Goal: Information Seeking & Learning: Compare options

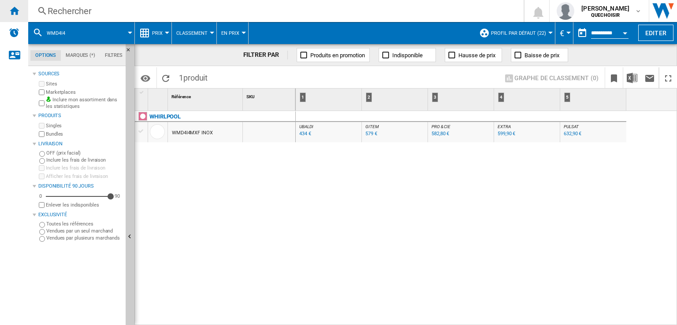
click at [12, 10] on ng-md-icon "Accueil" at bounding box center [14, 10] width 11 height 11
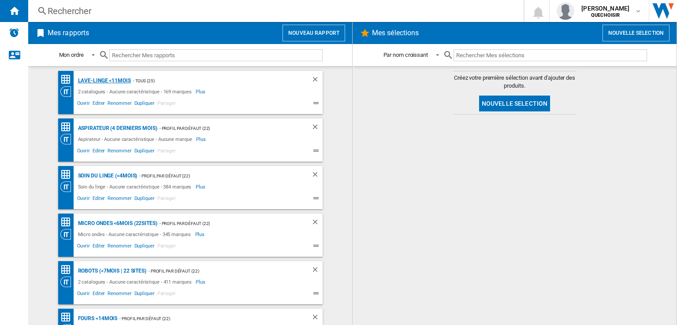
click at [94, 80] on div "Lave-linge <11mois" at bounding box center [103, 80] width 55 height 11
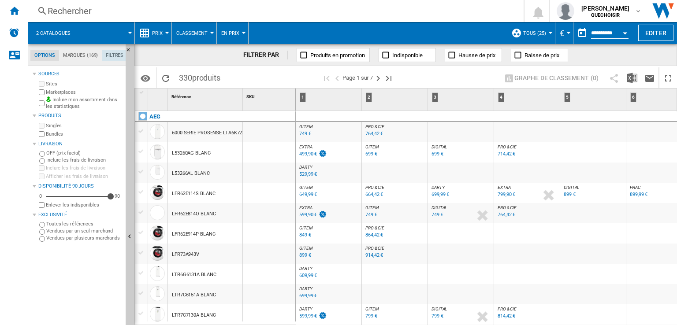
click at [116, 54] on md-tab-item "Filtres" at bounding box center [115, 55] width 26 height 11
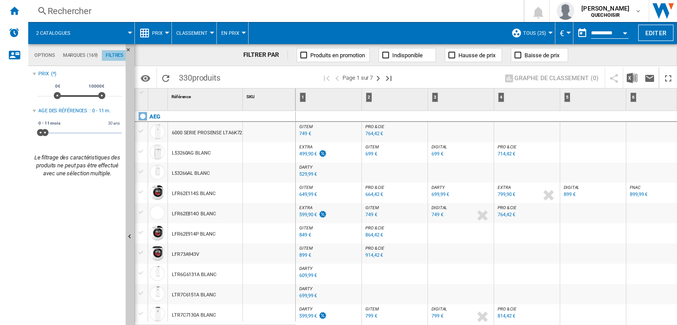
scroll to position [57, 0]
drag, startPoint x: 46, startPoint y: 133, endPoint x: 41, endPoint y: 132, distance: 4.9
click at [41, 132] on span at bounding box center [40, 132] width 7 height 7
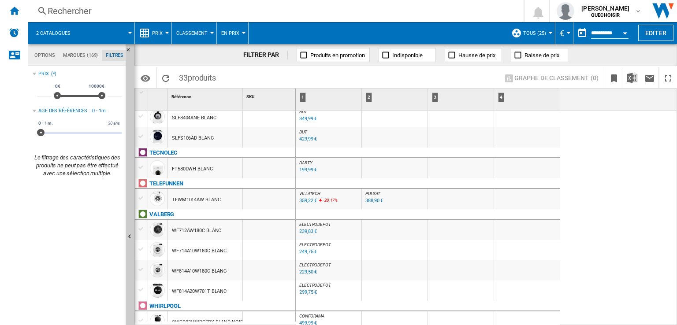
scroll to position [635, 0]
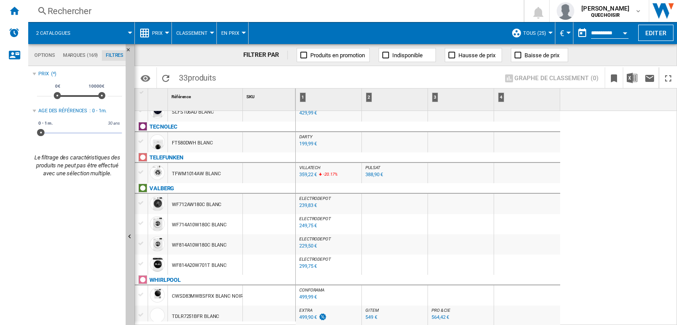
click at [434, 317] on div "564,42 €" at bounding box center [441, 318] width 18 height 6
drag, startPoint x: 40, startPoint y: 134, endPoint x: 45, endPoint y: 134, distance: 5.3
click at [45, 134] on span at bounding box center [44, 132] width 7 height 7
click at [47, 133] on span at bounding box center [44, 132] width 7 height 7
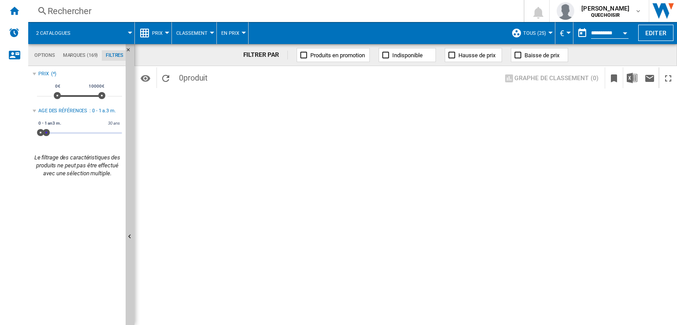
click at [46, 132] on span at bounding box center [46, 132] width 7 height 7
click at [45, 132] on span at bounding box center [44, 132] width 7 height 7
click at [45, 133] on span at bounding box center [44, 132] width 7 height 7
click at [46, 134] on span at bounding box center [46, 132] width 7 height 7
click at [46, 135] on span at bounding box center [45, 132] width 7 height 7
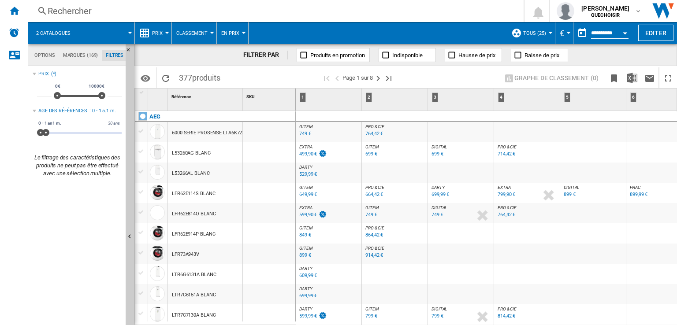
click at [438, 186] on span "DARTY" at bounding box center [438, 187] width 13 height 5
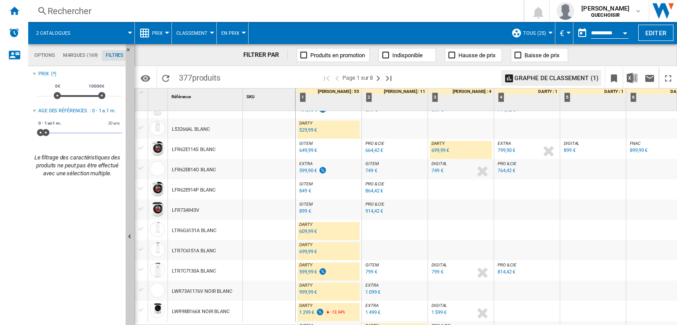
click at [305, 272] on div "599,99 €" at bounding box center [308, 272] width 18 height 6
click at [439, 151] on div "699,99 €" at bounding box center [441, 151] width 18 height 6
click at [306, 252] on div "699,99 €" at bounding box center [308, 252] width 18 height 6
click at [302, 230] on div "609,99 €" at bounding box center [308, 232] width 18 height 6
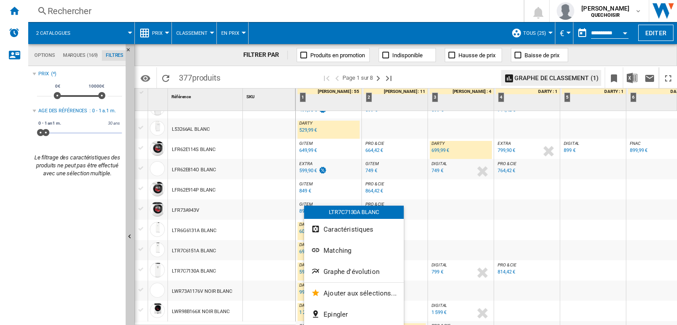
click at [300, 273] on div at bounding box center [338, 162] width 677 height 325
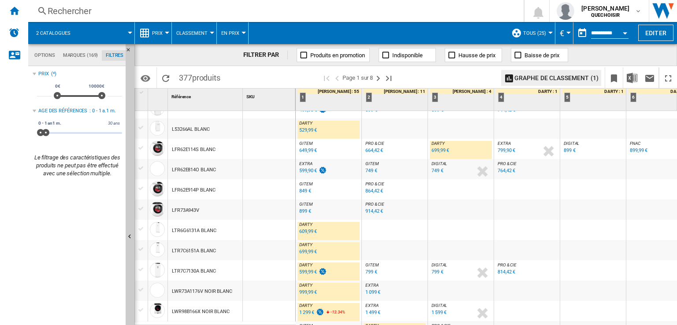
click at [303, 274] on div "599,99 €" at bounding box center [308, 272] width 18 height 6
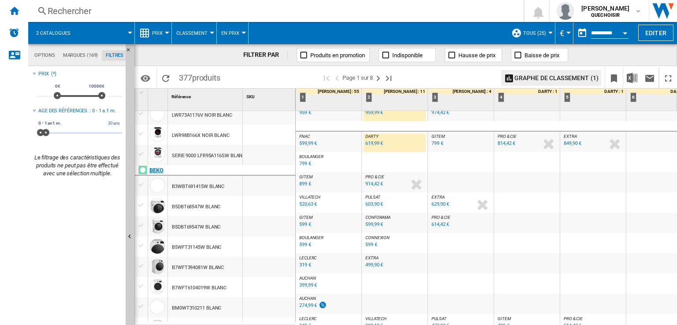
scroll to position [265, 0]
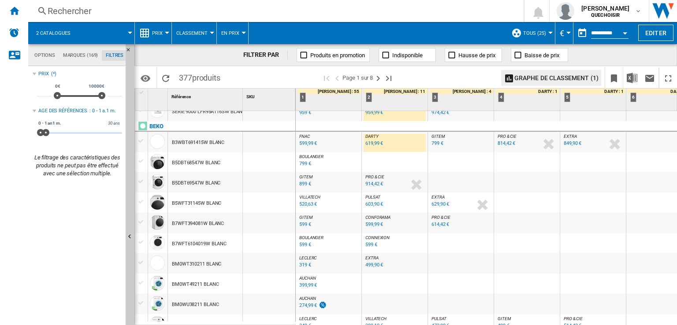
click at [370, 142] on div "619,99 €" at bounding box center [375, 144] width 18 height 6
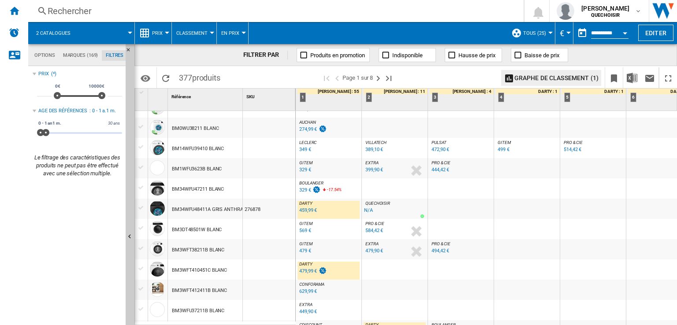
scroll to position [529, 0]
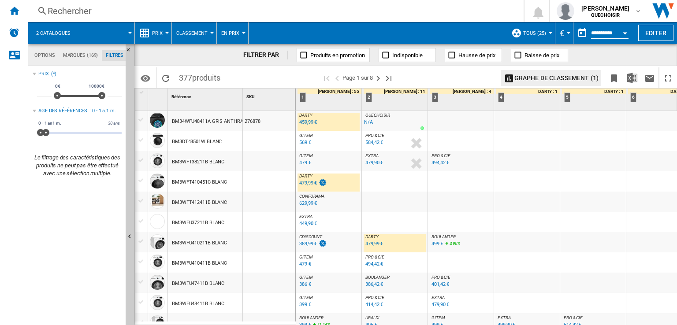
click at [368, 246] on div "479,99 €" at bounding box center [375, 244] width 18 height 6
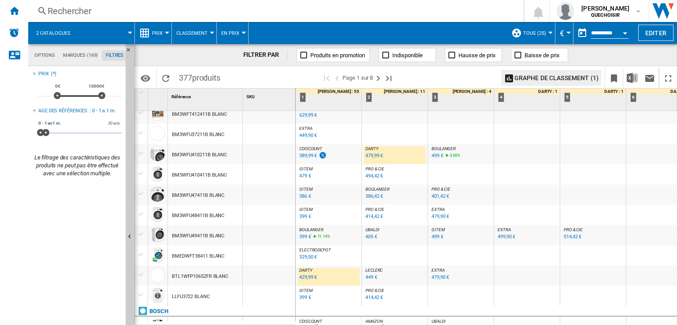
click at [307, 277] on div "429,99 €" at bounding box center [308, 278] width 18 height 6
click at [199, 279] on div "BTL1WFP10652FR BLANC" at bounding box center [200, 277] width 56 height 20
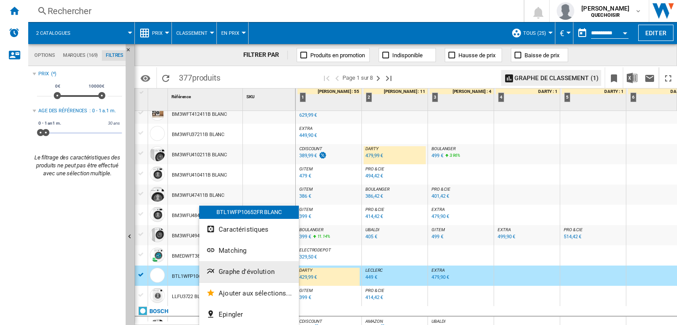
click at [244, 272] on span "Graphe d'évolution" at bounding box center [247, 272] width 56 height 8
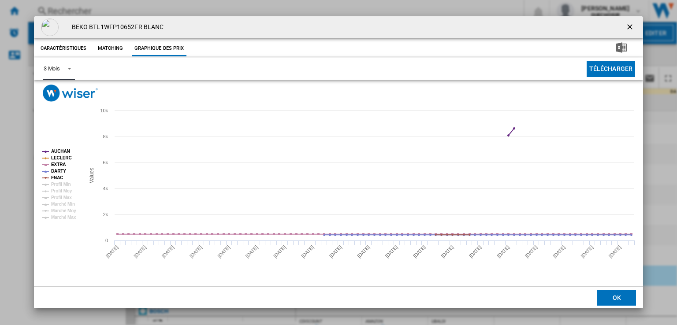
click at [58, 69] on div "3 Mois" at bounding box center [52, 68] width 16 height 7
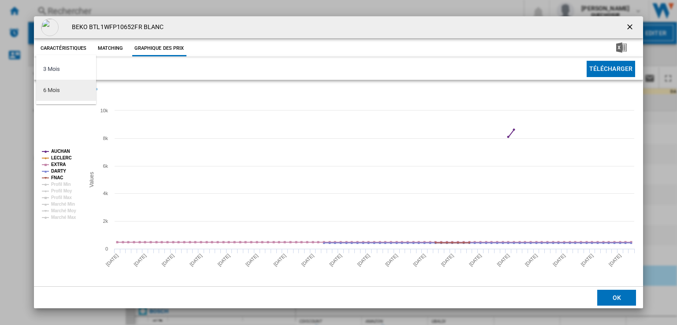
click at [49, 97] on md-option "6 Mois" at bounding box center [66, 90] width 60 height 21
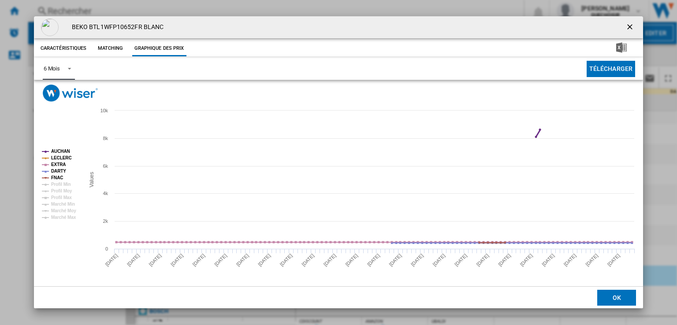
click at [56, 151] on tspan "AUCHAN" at bounding box center [60, 151] width 19 height 5
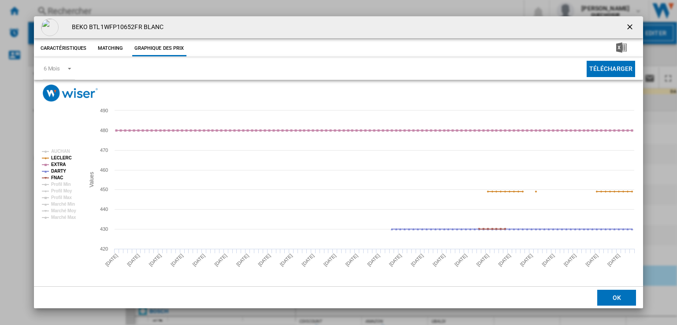
click at [628, 27] on ng-md-icon "getI18NText('BUTTONS.CLOSE_DIALOG')" at bounding box center [631, 27] width 11 height 11
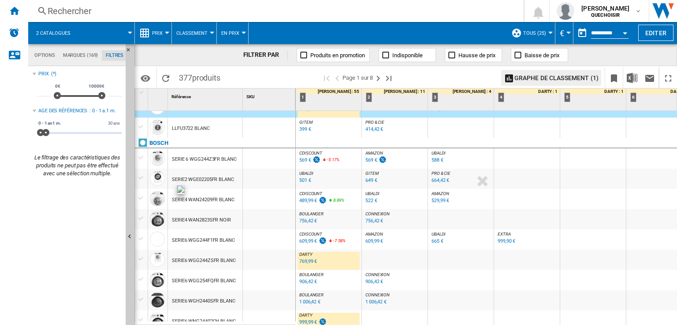
scroll to position [830, 0]
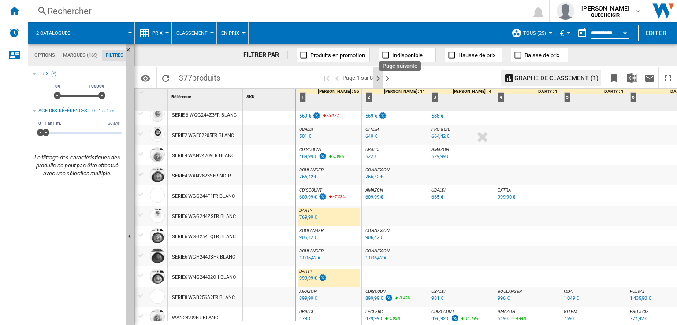
click at [382, 78] on ng-md-icon "Page suivante" at bounding box center [378, 78] width 11 height 11
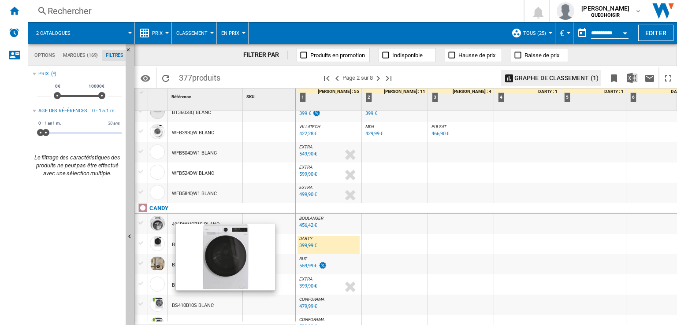
scroll to position [176, 0]
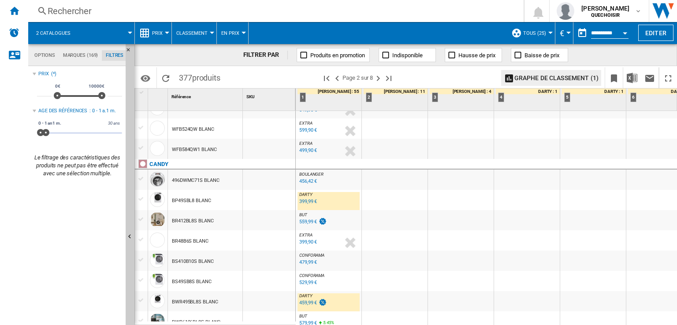
click at [300, 149] on div "499,90 €" at bounding box center [308, 151] width 18 height 6
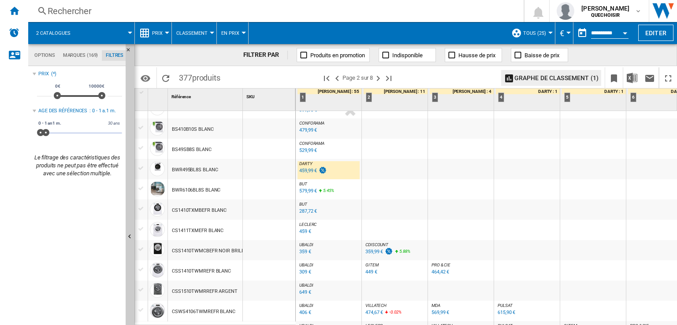
scroll to position [353, 0]
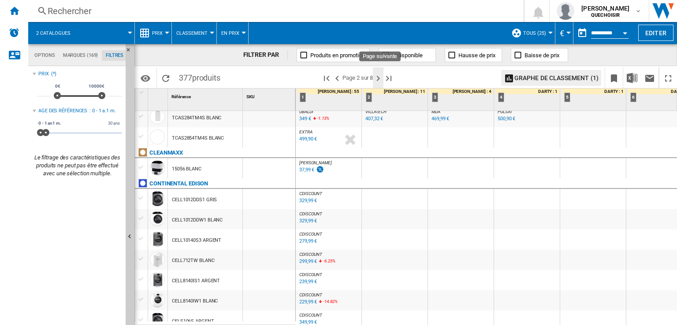
click at [380, 77] on ng-md-icon "Page suivante" at bounding box center [378, 78] width 11 height 11
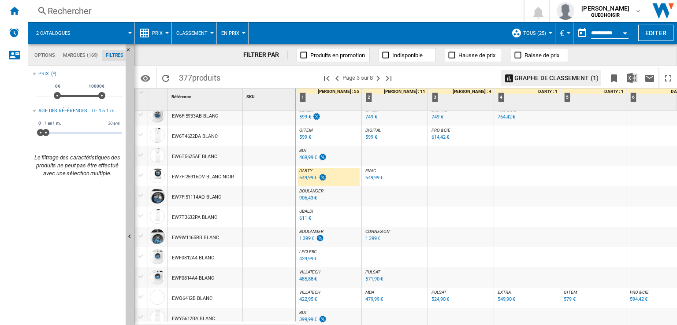
click at [302, 179] on div "649,99 €" at bounding box center [308, 178] width 18 height 6
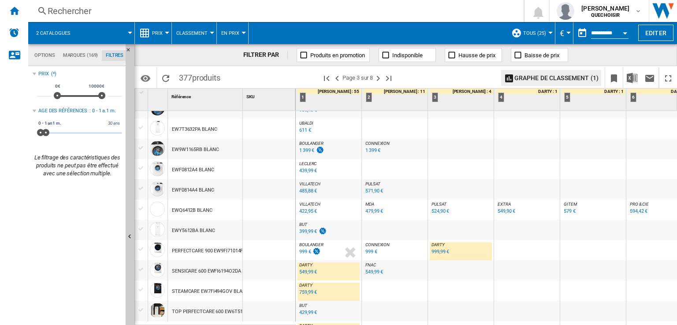
click at [441, 252] on div "999,99 €" at bounding box center [441, 252] width 18 height 6
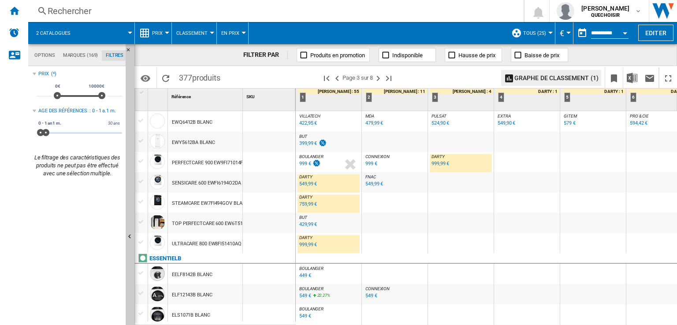
click at [305, 244] on div "999,99 €" at bounding box center [308, 245] width 18 height 6
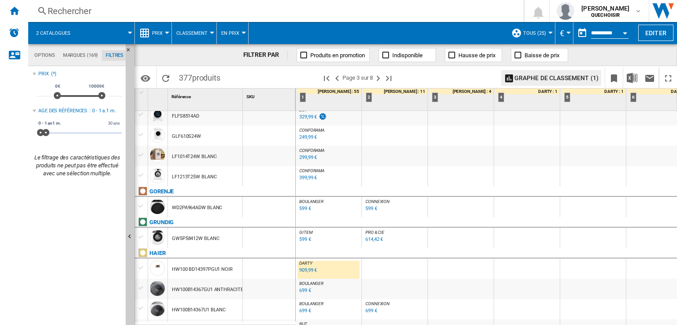
click at [311, 271] on div "909,99 €" at bounding box center [308, 271] width 18 height 6
click at [378, 76] on ng-md-icon "Page suivante" at bounding box center [378, 78] width 11 height 11
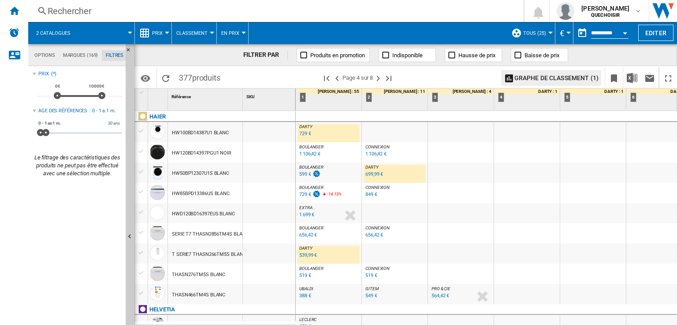
click at [306, 255] on div "539,99 €" at bounding box center [308, 256] width 18 height 6
click at [124, 13] on div "Rechercher" at bounding box center [274, 11] width 453 height 12
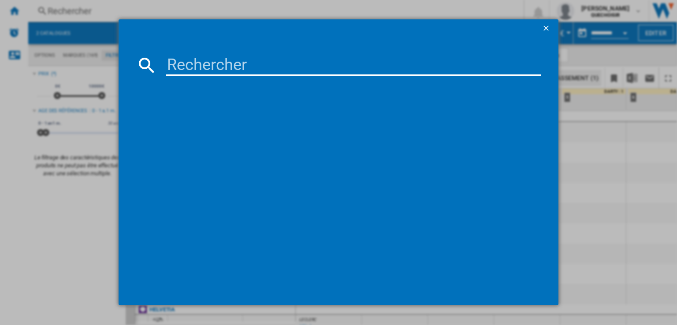
click at [547, 30] on ng-md-icon "getI18NText('BUTTONS.CLOSE_DIALOG')" at bounding box center [547, 29] width 11 height 11
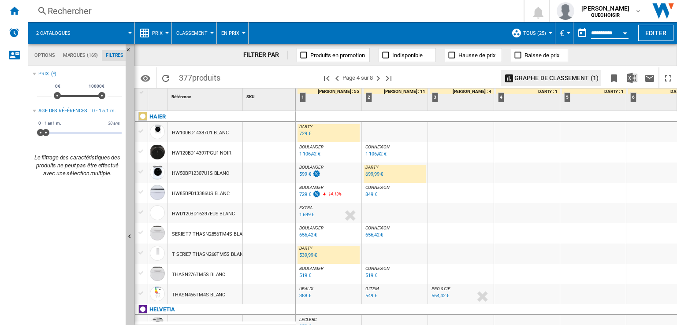
click at [198, 253] on div "T SERIE7 THASN266TM5S BLANC" at bounding box center [209, 255] width 74 height 20
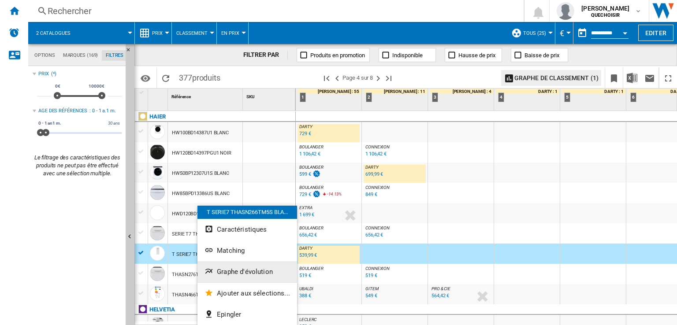
click at [237, 270] on span "Graphe d'évolution" at bounding box center [245, 272] width 56 height 8
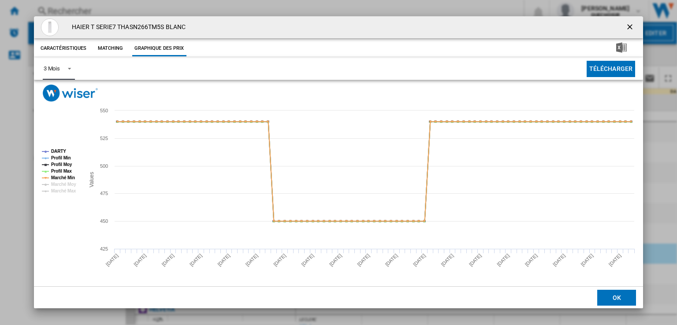
click at [53, 68] on div "3 Mois" at bounding box center [52, 68] width 16 height 7
click at [53, 89] on div "6 Mois" at bounding box center [51, 90] width 16 height 8
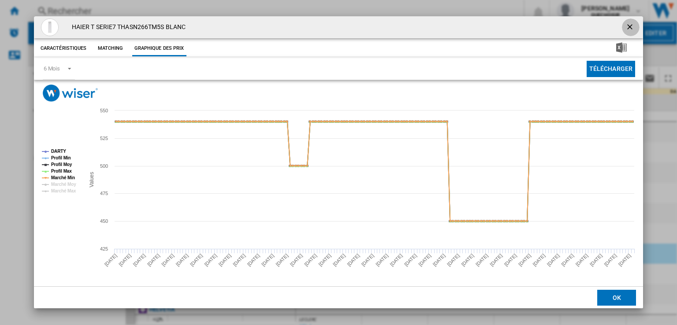
click at [628, 26] on ng-md-icon "getI18NText('BUTTONS.CLOSE_DIALOG')" at bounding box center [631, 27] width 11 height 11
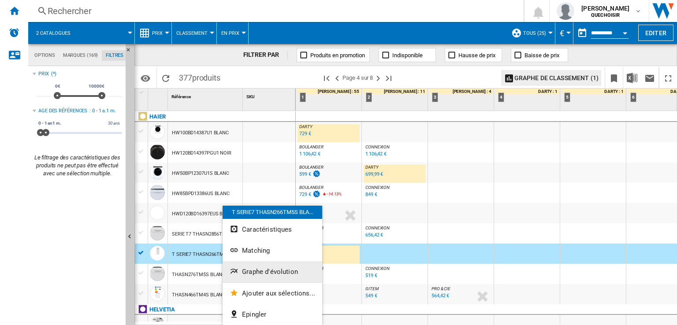
click at [247, 270] on span "Graphe d'évolution" at bounding box center [270, 272] width 56 height 8
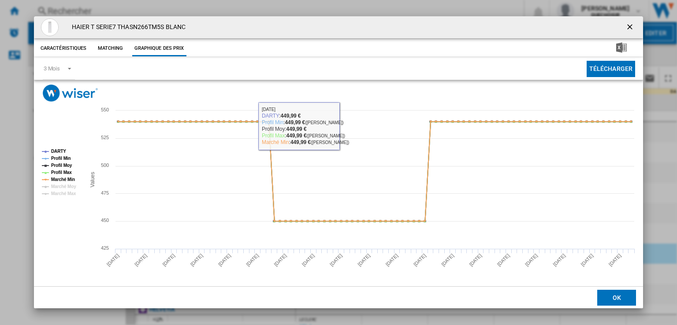
click at [630, 27] on ng-md-icon "getI18NText('BUTTONS.CLOSE_DIALOG')" at bounding box center [631, 27] width 11 height 11
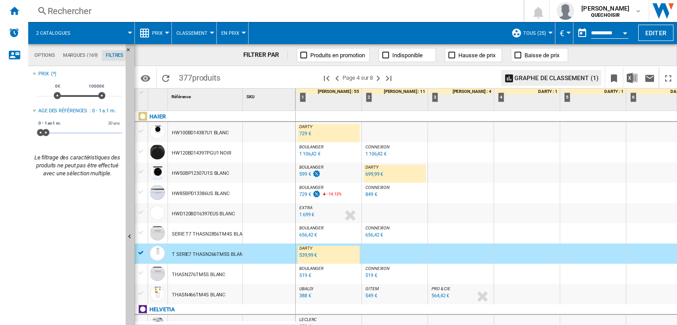
click at [306, 255] on div "539,99 €" at bounding box center [308, 256] width 18 height 6
click at [189, 32] on span "Classement" at bounding box center [191, 33] width 31 height 6
click at [157, 35] on md-backdrop at bounding box center [338, 162] width 677 height 325
click at [157, 36] on span "Prix" at bounding box center [157, 33] width 11 height 6
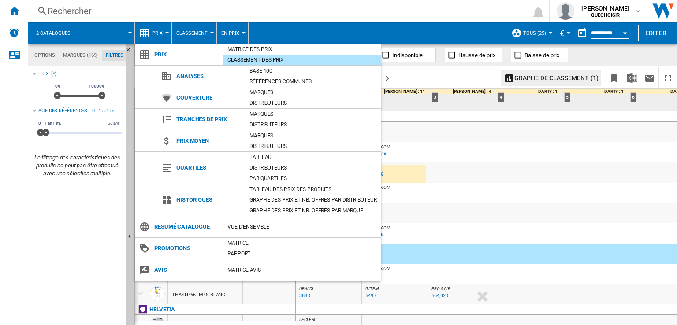
drag, startPoint x: 278, startPoint y: 188, endPoint x: 452, endPoint y: 150, distance: 177.9
click at [278, 187] on div "Tableau des prix des produits" at bounding box center [313, 189] width 136 height 9
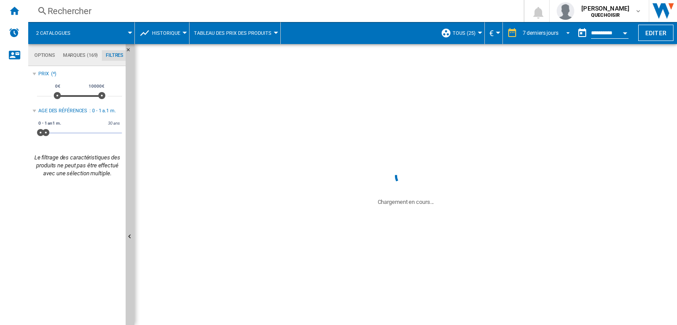
click at [534, 32] on div "7 derniers jours" at bounding box center [541, 33] width 36 height 6
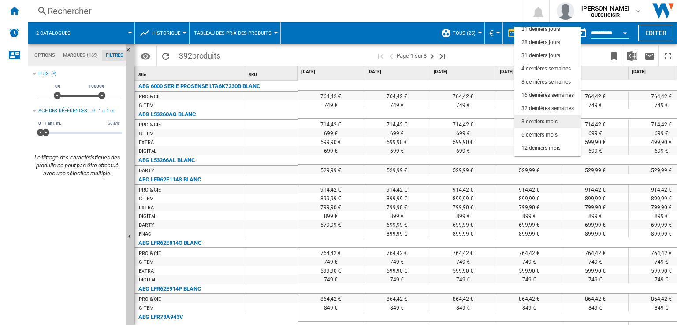
scroll to position [55, 0]
click at [539, 147] on div "18 derniers mois" at bounding box center [541, 150] width 39 height 7
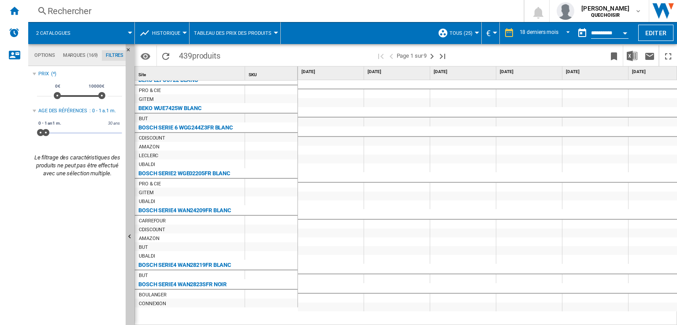
scroll to position [1457, 0]
click at [260, 6] on div "Rechercher" at bounding box center [274, 11] width 453 height 12
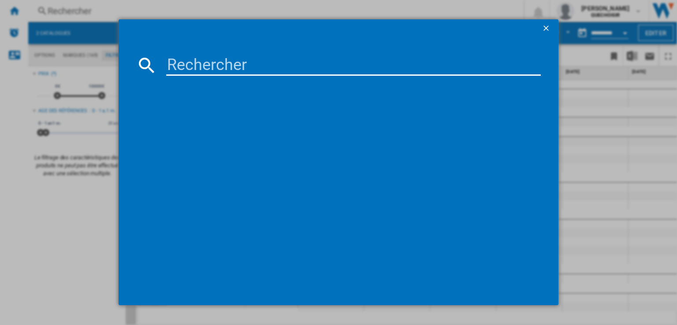
click at [201, 64] on input at bounding box center [353, 65] width 375 height 21
paste input "THASN266TM5S"
type input "THASN266TM5S"
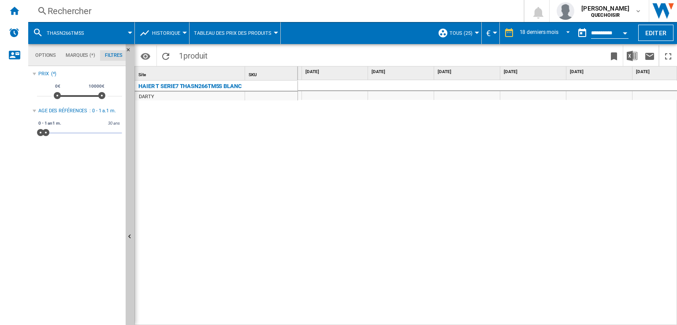
scroll to position [0, 334]
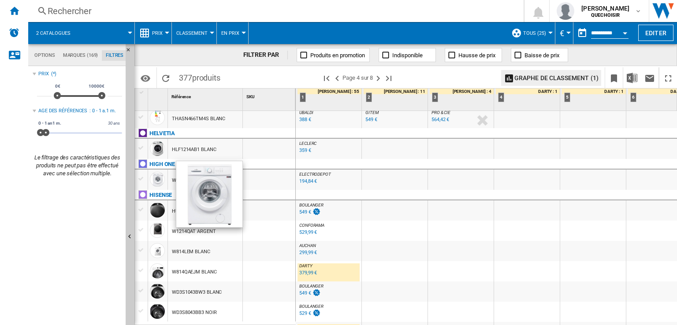
scroll to position [220, 0]
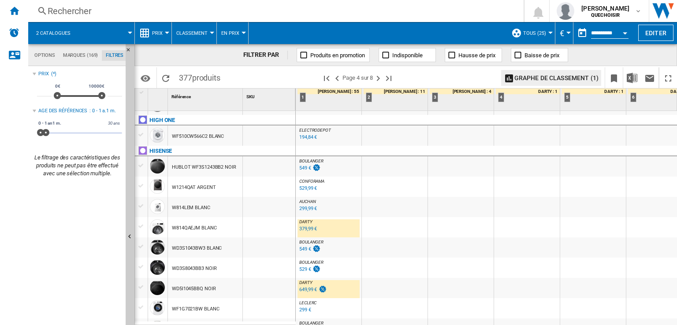
click at [302, 228] on div "379,99 €" at bounding box center [308, 229] width 18 height 6
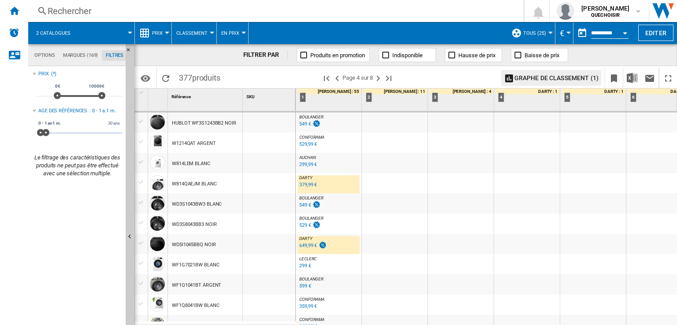
click at [306, 247] on div "649,99 €" at bounding box center [308, 246] width 18 height 6
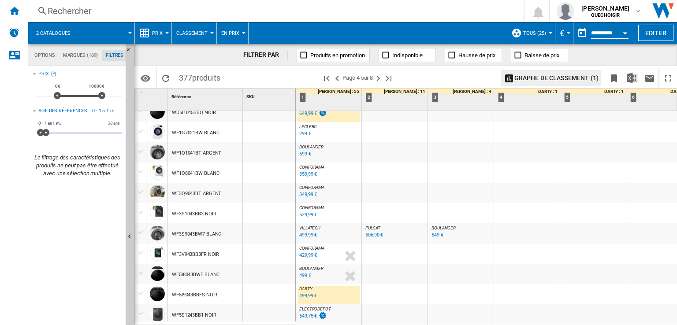
scroll to position [485, 0]
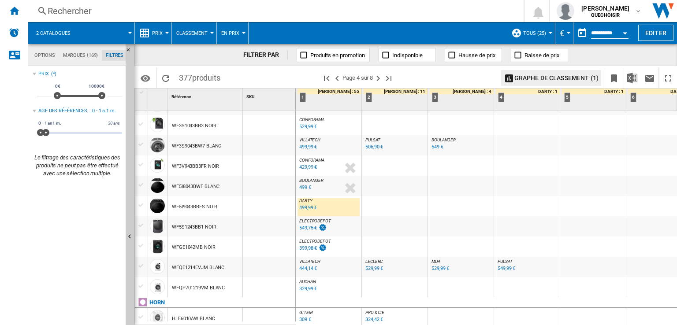
click at [302, 209] on div "499,99 €" at bounding box center [308, 208] width 18 height 6
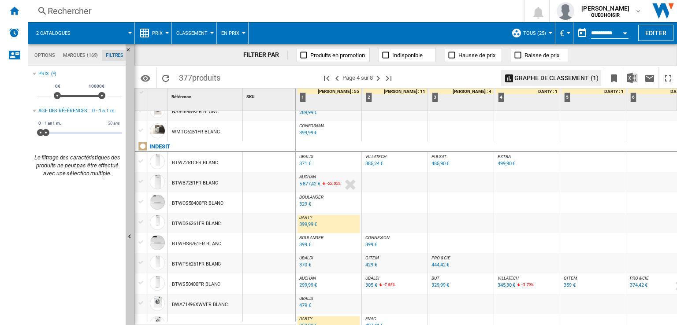
scroll to position [878, 0]
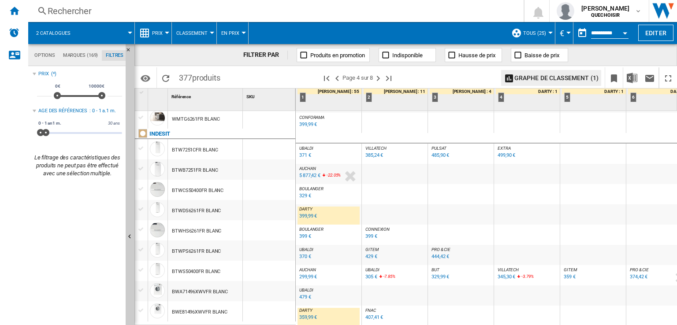
click at [309, 315] on div "359,99 €" at bounding box center [308, 318] width 18 height 6
click at [184, 313] on div "BWE81496XWVFR BLANC" at bounding box center [200, 313] width 56 height 20
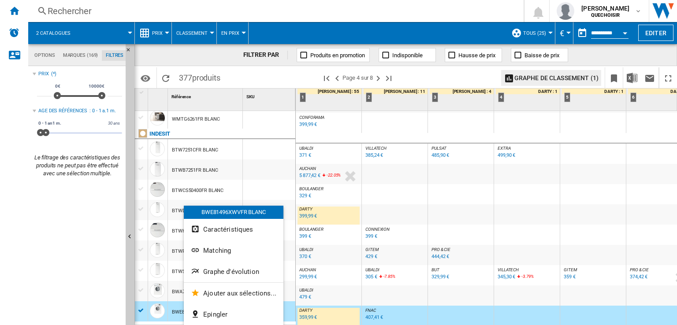
click at [217, 275] on span "Graphe d'évolution" at bounding box center [231, 272] width 56 height 8
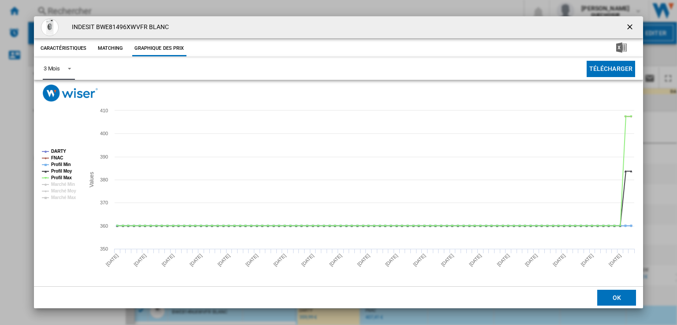
click at [68, 66] on span "Product popup" at bounding box center [67, 68] width 11 height 8
click at [69, 92] on md-option "6 Mois" at bounding box center [66, 90] width 60 height 21
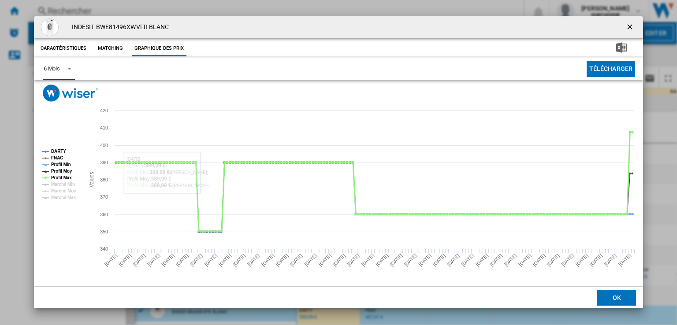
click at [62, 176] on tspan "Profil Max" at bounding box center [61, 178] width 21 height 5
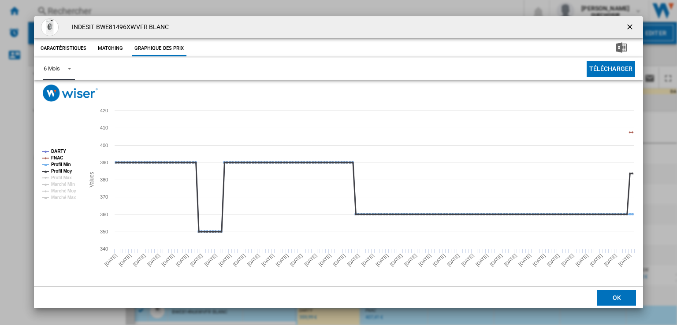
click at [62, 171] on tspan "Profil Moy" at bounding box center [61, 171] width 21 height 5
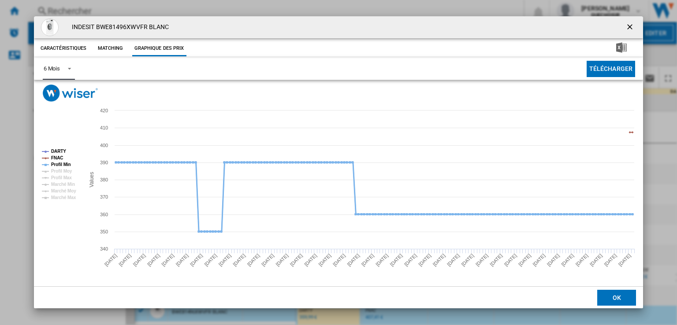
click at [62, 166] on tspan "Profil Min" at bounding box center [61, 164] width 20 height 5
click at [59, 153] on tspan "DARTY" at bounding box center [58, 151] width 15 height 5
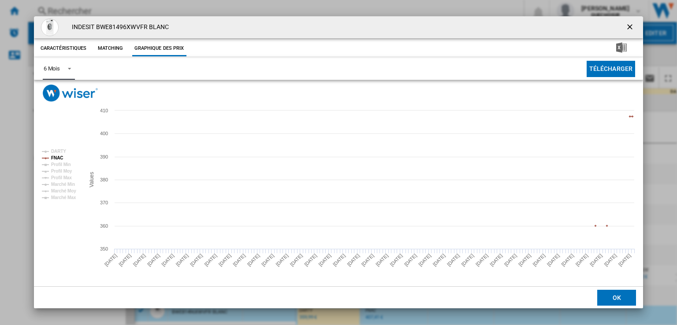
click at [59, 153] on tspan "DARTY" at bounding box center [58, 151] width 15 height 5
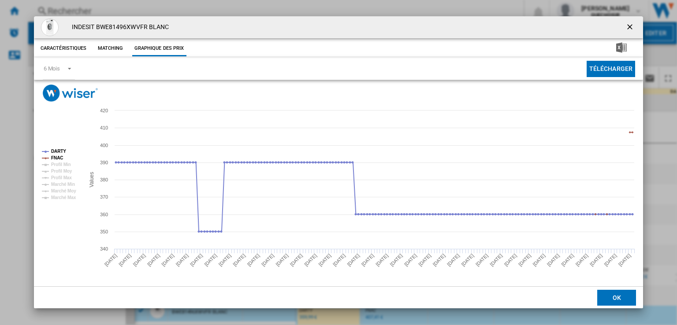
click at [629, 30] on ng-md-icon "getI18NText('BUTTONS.CLOSE_DIALOG')" at bounding box center [631, 27] width 11 height 11
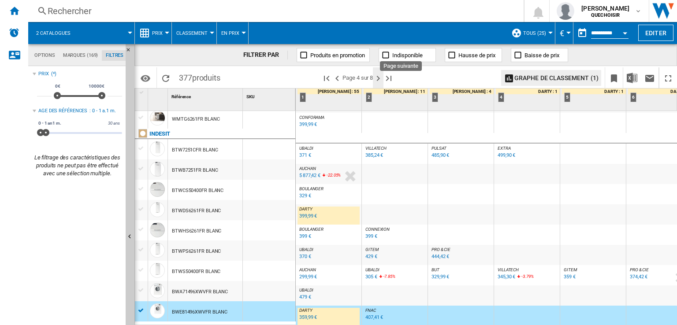
click at [381, 79] on ng-md-icon "Page suivante" at bounding box center [378, 78] width 11 height 11
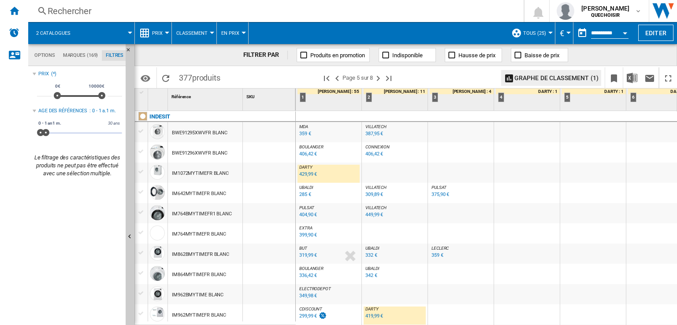
click at [302, 174] on div "429,99 €" at bounding box center [308, 175] width 18 height 6
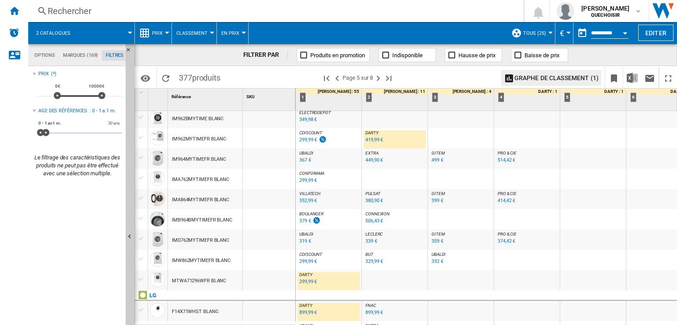
scroll to position [132, 0]
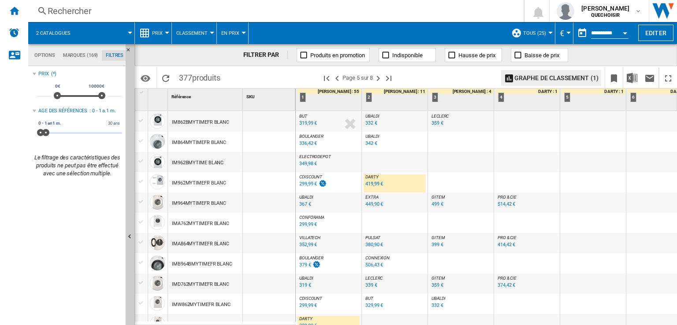
click at [374, 186] on div "419,99 €" at bounding box center [375, 184] width 18 height 6
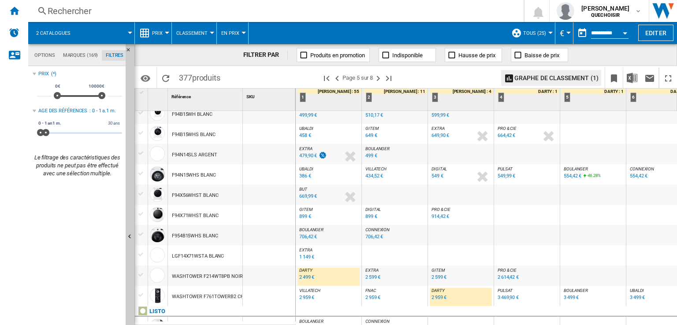
scroll to position [661, 0]
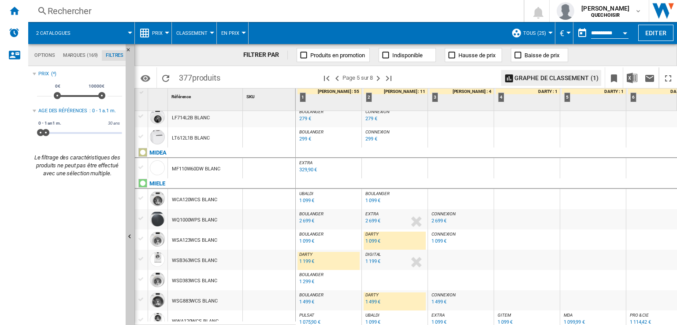
click at [303, 170] on div "329,90 €" at bounding box center [308, 170] width 18 height 6
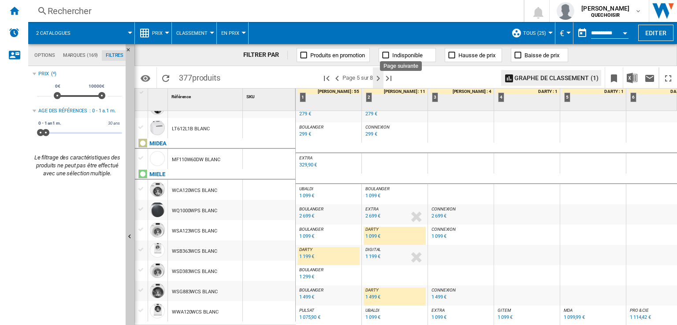
click at [381, 78] on ng-md-icon "Page suivante" at bounding box center [378, 78] width 11 height 11
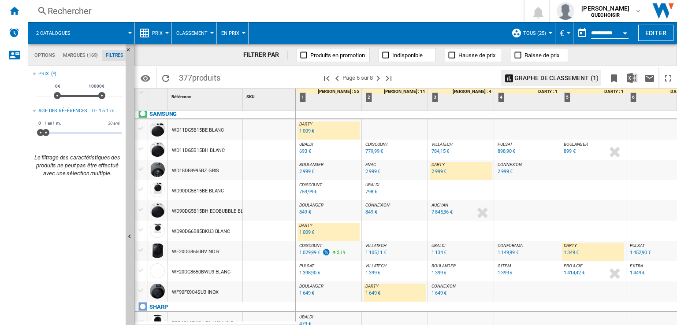
click at [571, 253] on div "1 349 €" at bounding box center [571, 253] width 15 height 6
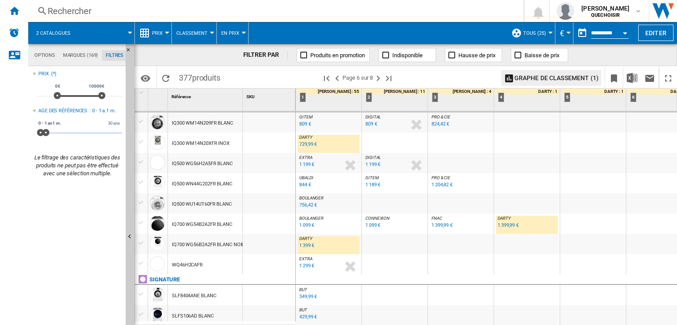
scroll to position [882, 0]
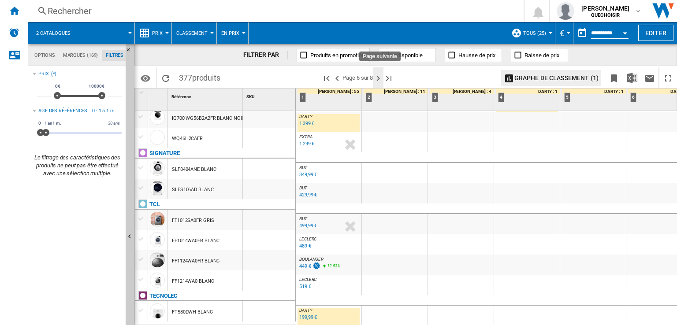
click at [377, 81] on ng-md-icon "Page suivante" at bounding box center [378, 78] width 11 height 11
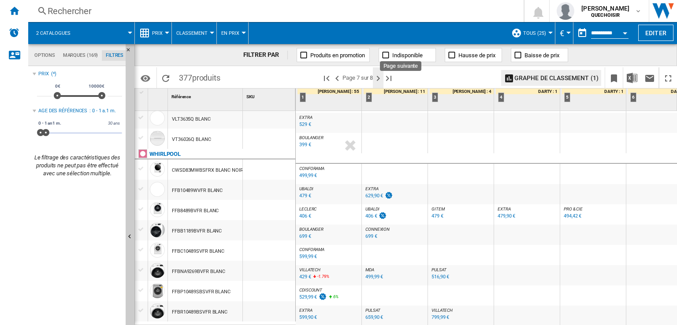
click at [378, 80] on ng-md-icon "Page suivante" at bounding box center [378, 78] width 11 height 11
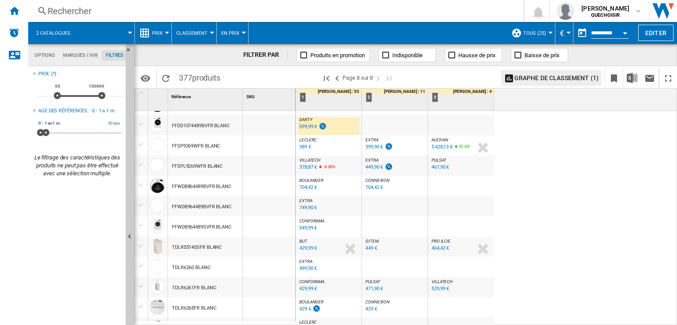
click at [307, 127] on div "599,99 €" at bounding box center [308, 127] width 18 height 6
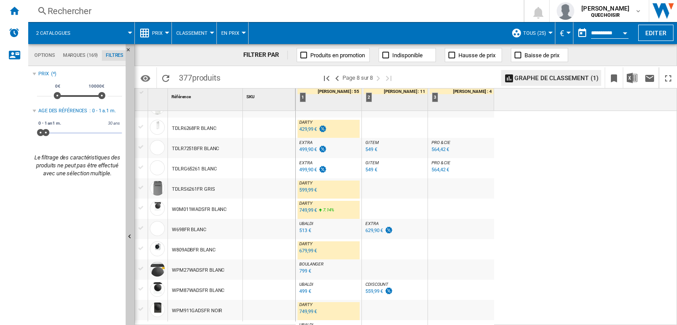
click at [306, 129] on div "429,99 €" at bounding box center [308, 130] width 18 height 6
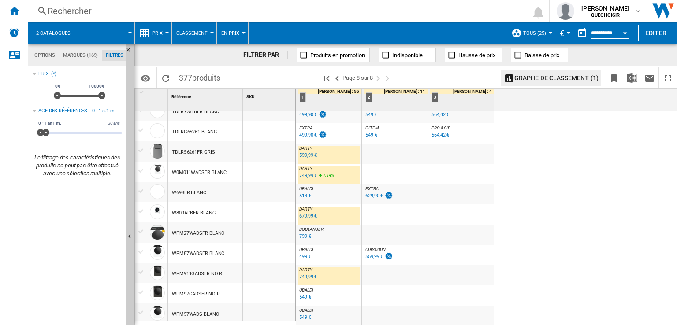
scroll to position [299, 0]
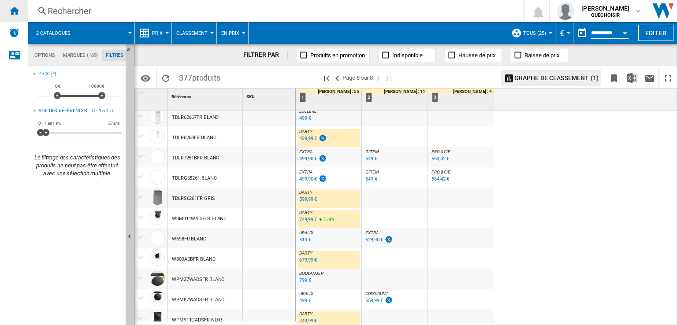
click at [7, 16] on div "Accueil" at bounding box center [14, 11] width 28 height 22
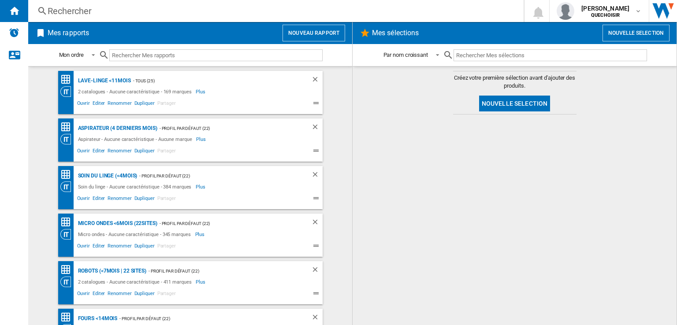
click at [97, 2] on div "Rechercher Rechercher 0 [PERSON_NAME] QUECHOISIR QUECHOISIR Mes paramètres Se d…" at bounding box center [352, 11] width 649 height 22
click at [107, 15] on div "Rechercher" at bounding box center [274, 11] width 453 height 12
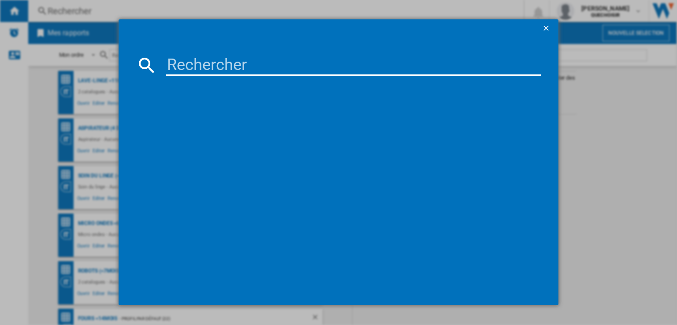
type input "WWA120WCS"
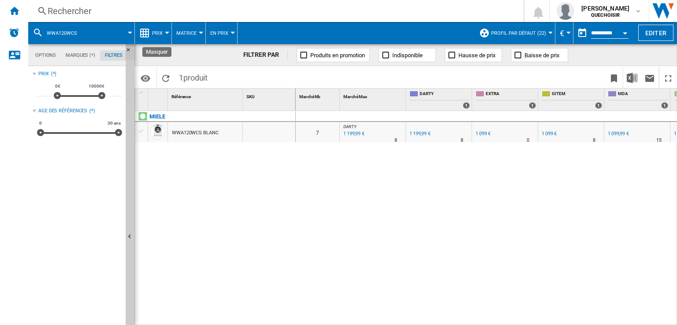
click at [131, 50] on ng-md-icon "Masquer" at bounding box center [131, 52] width 11 height 11
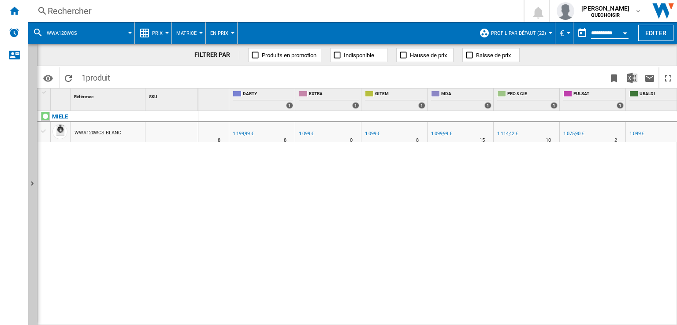
scroll to position [0, 93]
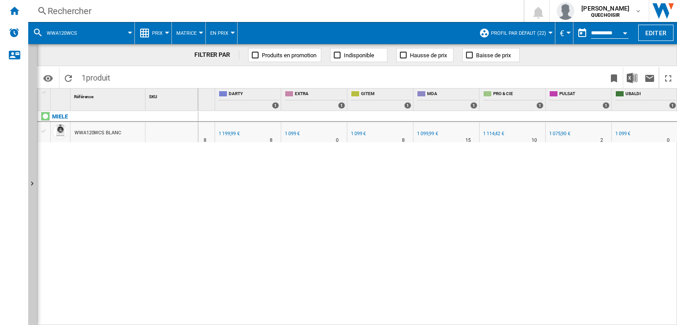
click at [493, 131] on div "1 114,42 €" at bounding box center [493, 134] width 21 height 6
click at [619, 132] on div "1 099 €" at bounding box center [623, 134] width 15 height 6
click at [99, 13] on div "Rechercher" at bounding box center [274, 11] width 453 height 12
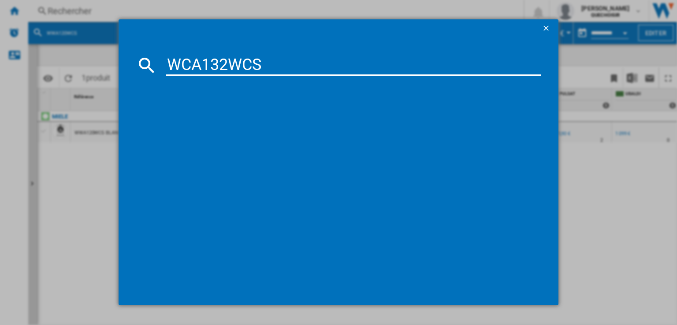
drag, startPoint x: 191, startPoint y: 61, endPoint x: 185, endPoint y: 61, distance: 5.3
click at [185, 61] on input "WCA132WCS" at bounding box center [353, 65] width 375 height 21
drag, startPoint x: 206, startPoint y: 64, endPoint x: 219, endPoint y: 64, distance: 12.3
click at [219, 64] on input "W A132WCS" at bounding box center [353, 65] width 375 height 21
click at [220, 64] on input "W A132WCS" at bounding box center [353, 65] width 375 height 21
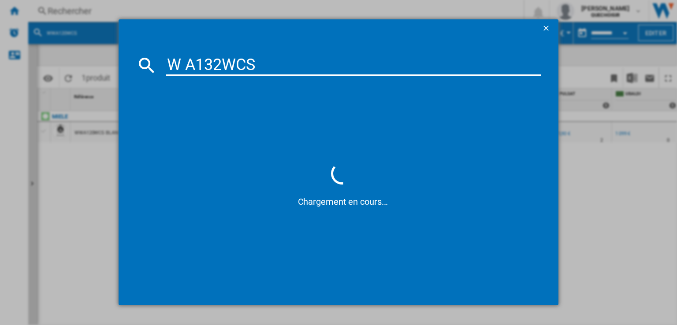
drag, startPoint x: 222, startPoint y: 62, endPoint x: 310, endPoint y: 61, distance: 88.2
click at [310, 61] on input "W A132WCS" at bounding box center [353, 65] width 375 height 21
type input "W A132"
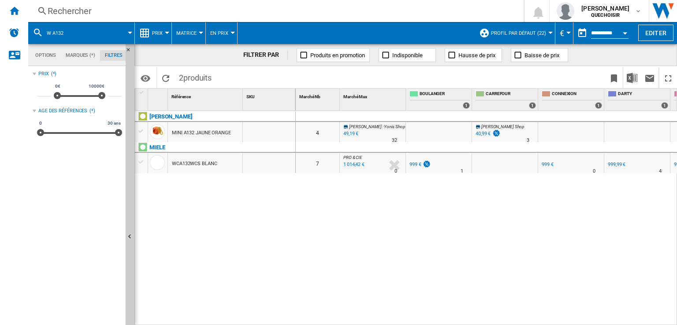
click at [179, 29] on button "Matrice" at bounding box center [188, 33] width 25 height 22
click at [191, 78] on span "Classement" at bounding box center [197, 76] width 36 height 8
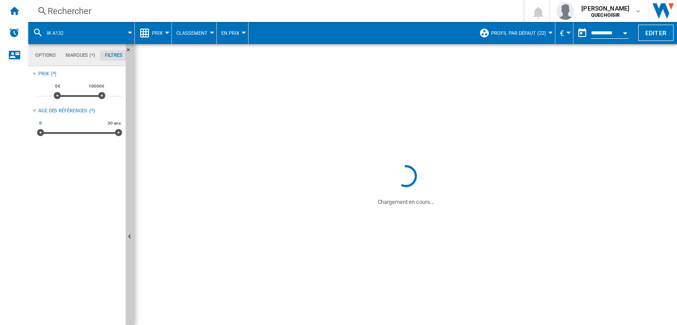
click at [49, 53] on md-tab-item "Options" at bounding box center [45, 55] width 30 height 11
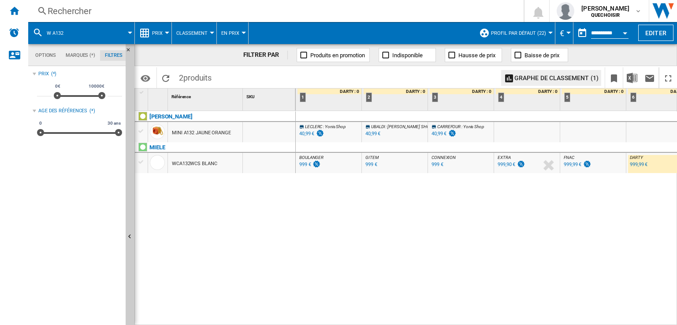
click at [49, 55] on md-tab-item "Options" at bounding box center [45, 55] width 30 height 11
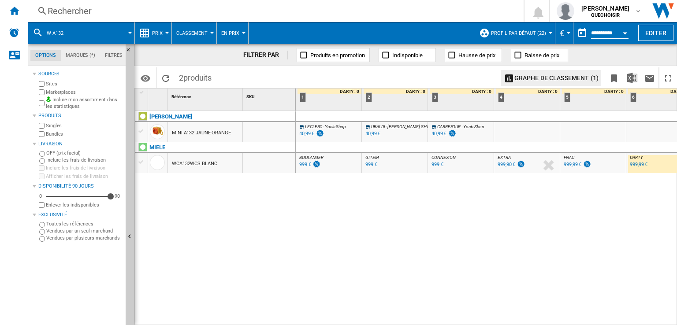
click at [53, 90] on label "Marketplaces" at bounding box center [84, 92] width 76 height 7
click at [51, 130] on div "Bundles" at bounding box center [79, 134] width 85 height 8
click at [60, 131] on label "Bundles" at bounding box center [84, 134] width 76 height 7
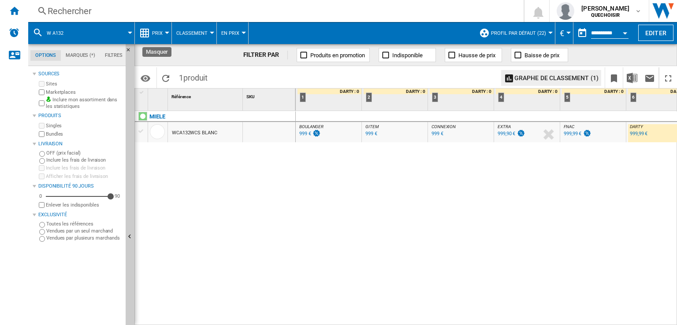
click at [129, 50] on ng-md-icon "Masquer" at bounding box center [131, 52] width 11 height 11
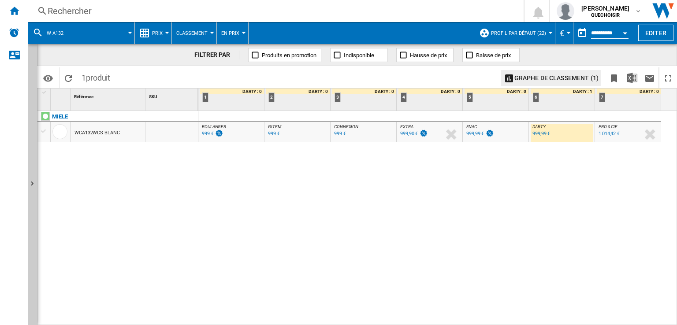
click at [111, 132] on div "WCA132WCS BLANC" at bounding box center [97, 133] width 45 height 20
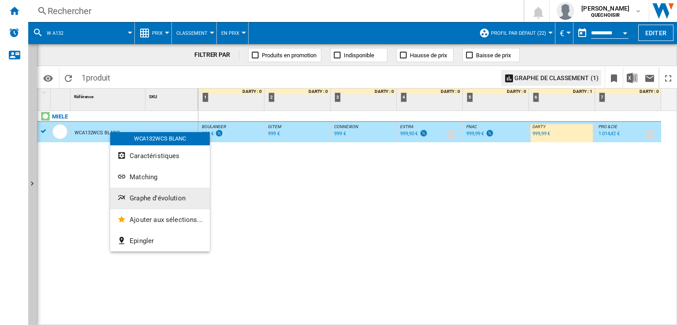
click at [137, 191] on button "Graphe d'évolution" at bounding box center [160, 198] width 100 height 21
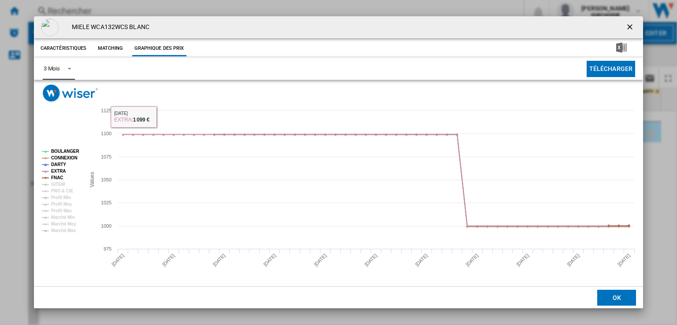
click at [57, 63] on md-select-value "3 Mois" at bounding box center [59, 69] width 32 height 22
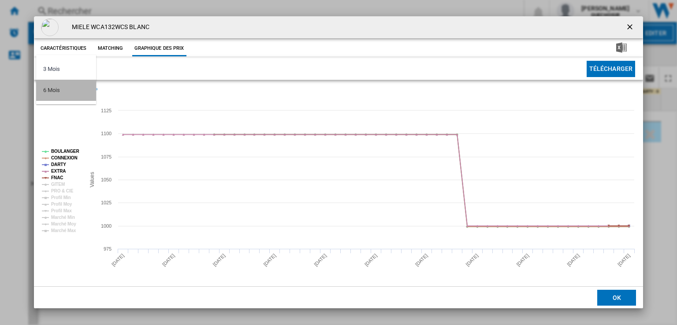
click at [60, 86] on md-option "6 Mois" at bounding box center [66, 90] width 60 height 21
click at [59, 186] on tspan "GITEM" at bounding box center [58, 184] width 14 height 5
click at [60, 191] on tspan "PRO & CIE" at bounding box center [62, 191] width 22 height 5
click at [634, 23] on ng-md-icon "getI18NText('BUTTONS.CLOSE_DIALOG')" at bounding box center [631, 27] width 11 height 11
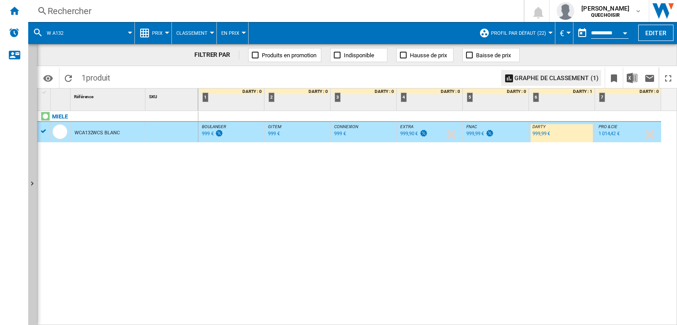
click at [205, 14] on div "Rechercher" at bounding box center [274, 11] width 453 height 12
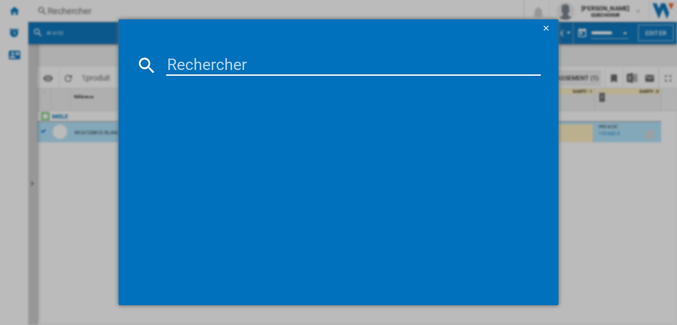
type input "WCA120WCS"
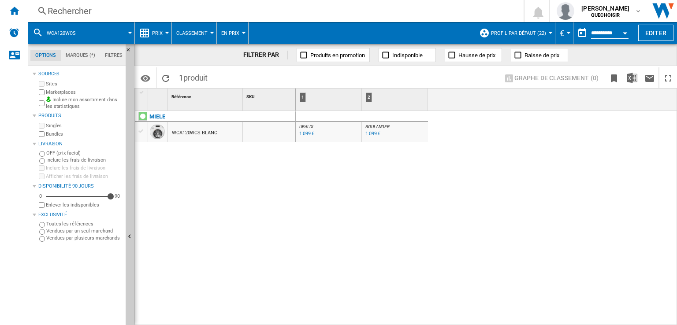
click at [371, 133] on div "1 099 €" at bounding box center [373, 134] width 15 height 6
